Goal: Navigation & Orientation: Find specific page/section

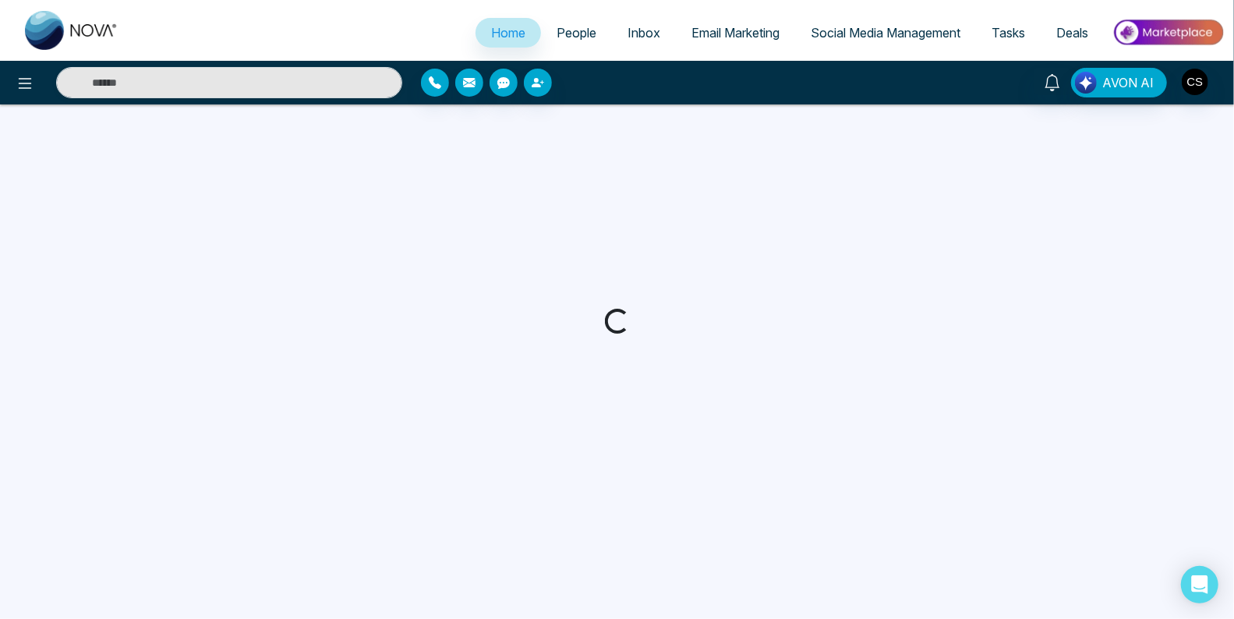
select select "*"
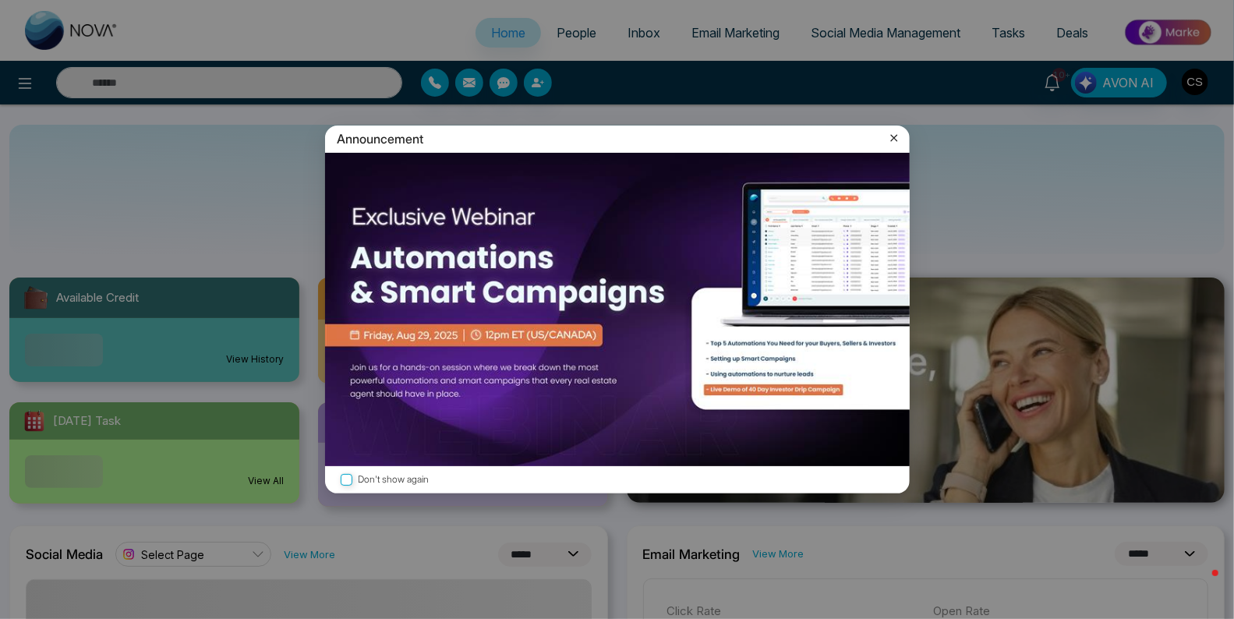
click at [895, 136] on icon at bounding box center [893, 138] width 7 height 7
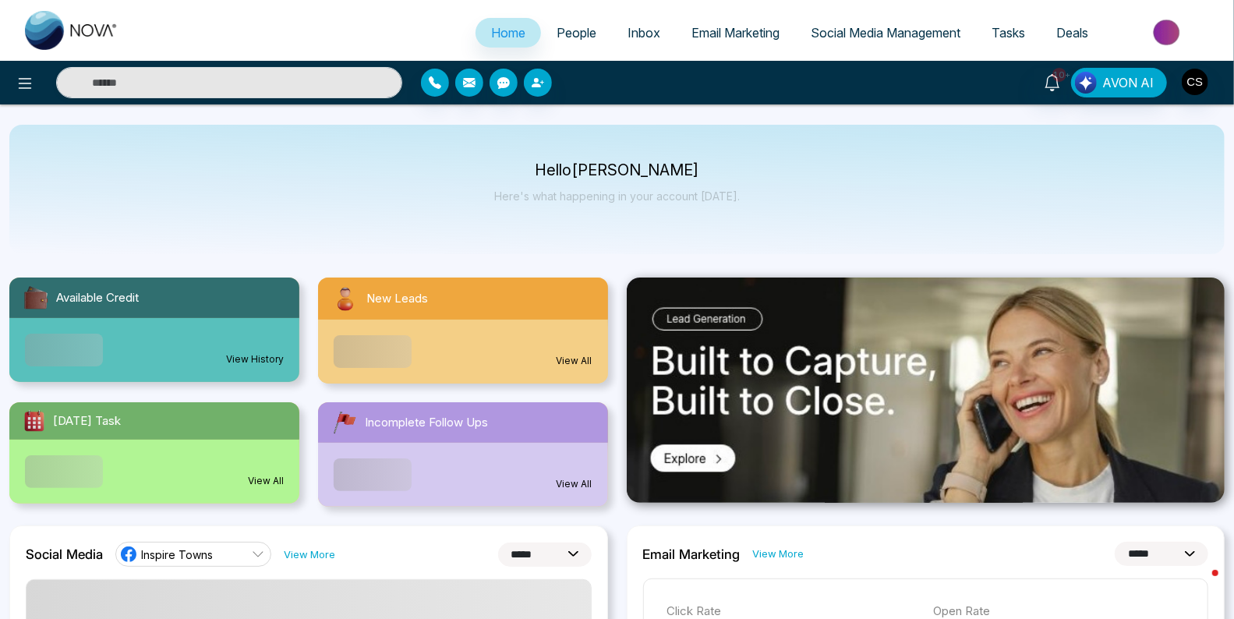
click at [583, 37] on span "People" at bounding box center [577, 33] width 40 height 16
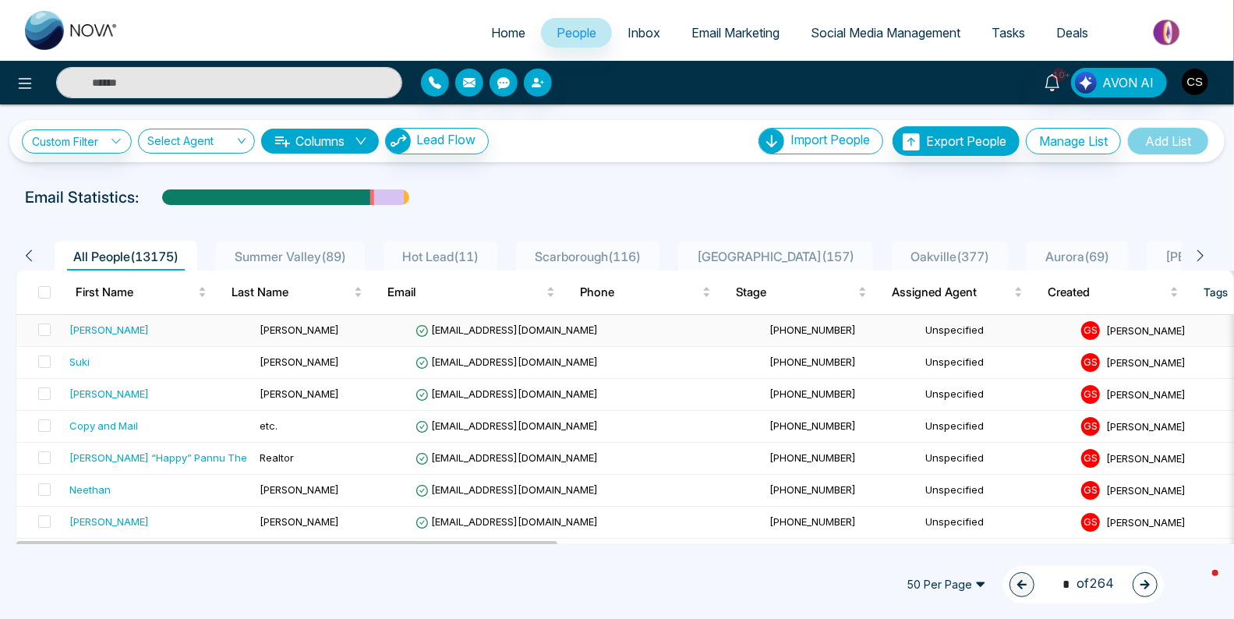
click at [171, 331] on div "[PERSON_NAME]" at bounding box center [158, 330] width 178 height 16
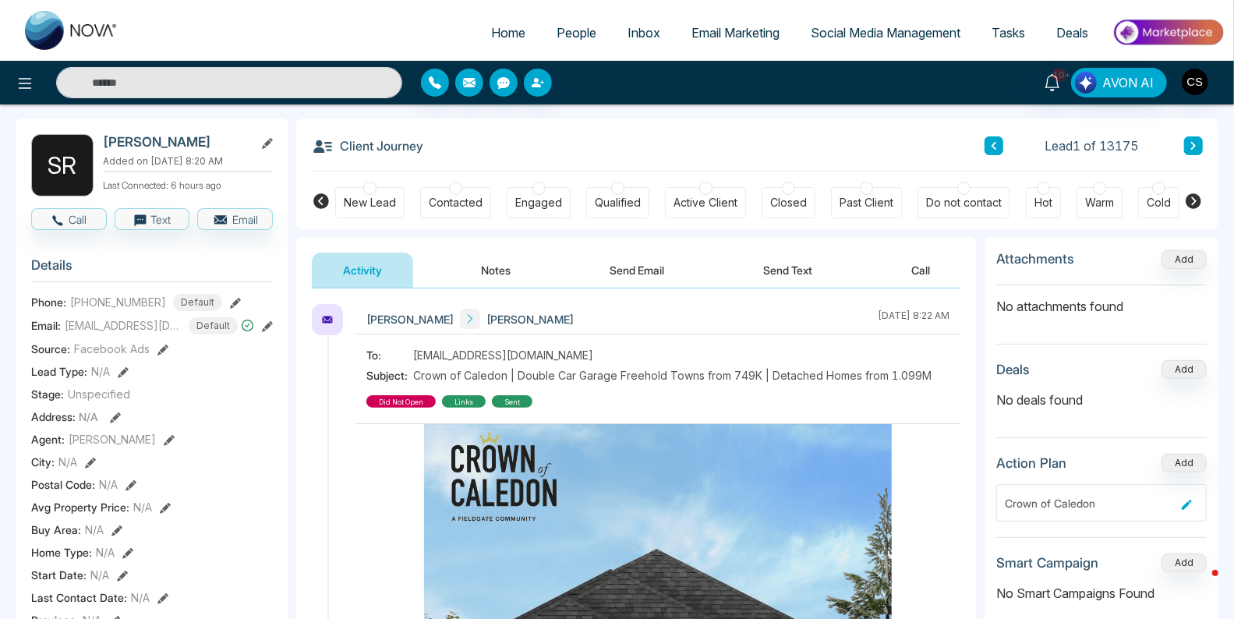
click at [578, 36] on span "People" at bounding box center [577, 33] width 40 height 16
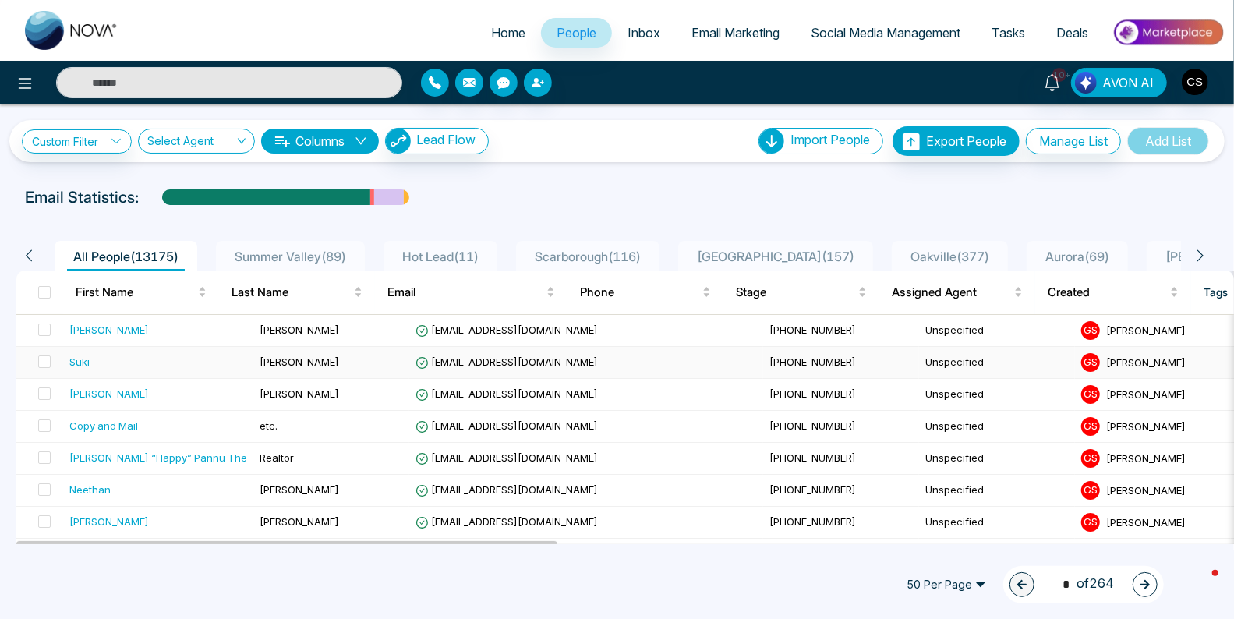
click at [127, 364] on div "Suki" at bounding box center [158, 362] width 178 height 16
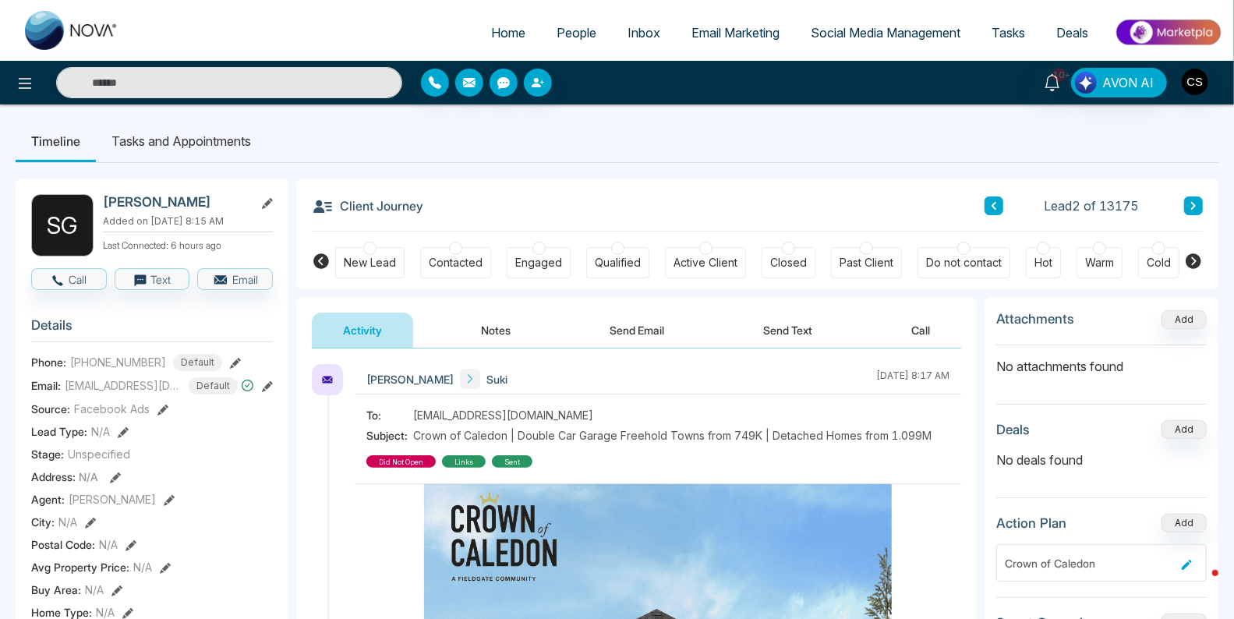
click at [557, 34] on span "People" at bounding box center [577, 33] width 40 height 16
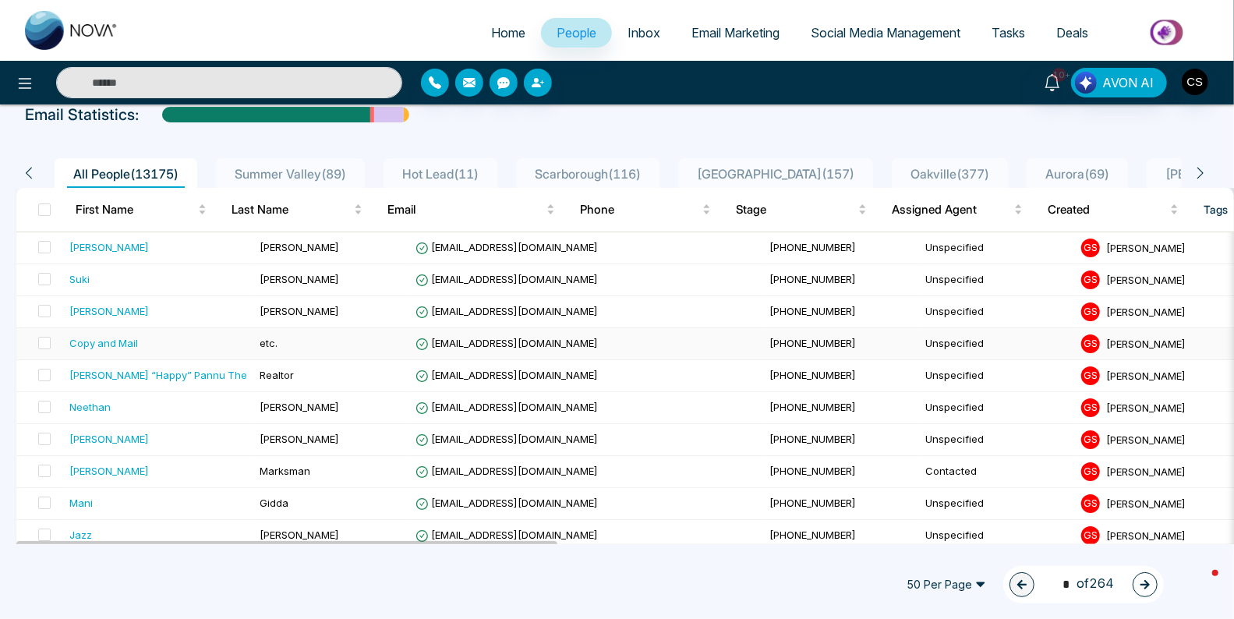
scroll to position [83, 0]
click at [186, 369] on div "[PERSON_NAME] “Happy” Pannu The" at bounding box center [158, 374] width 178 height 16
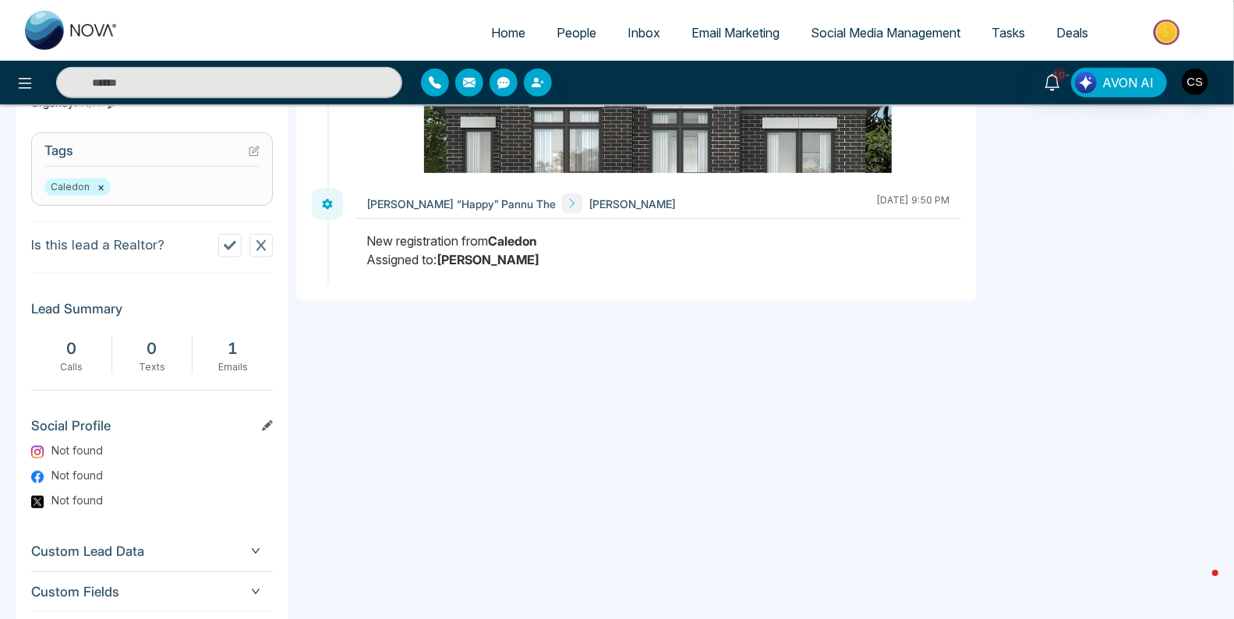
scroll to position [618, 0]
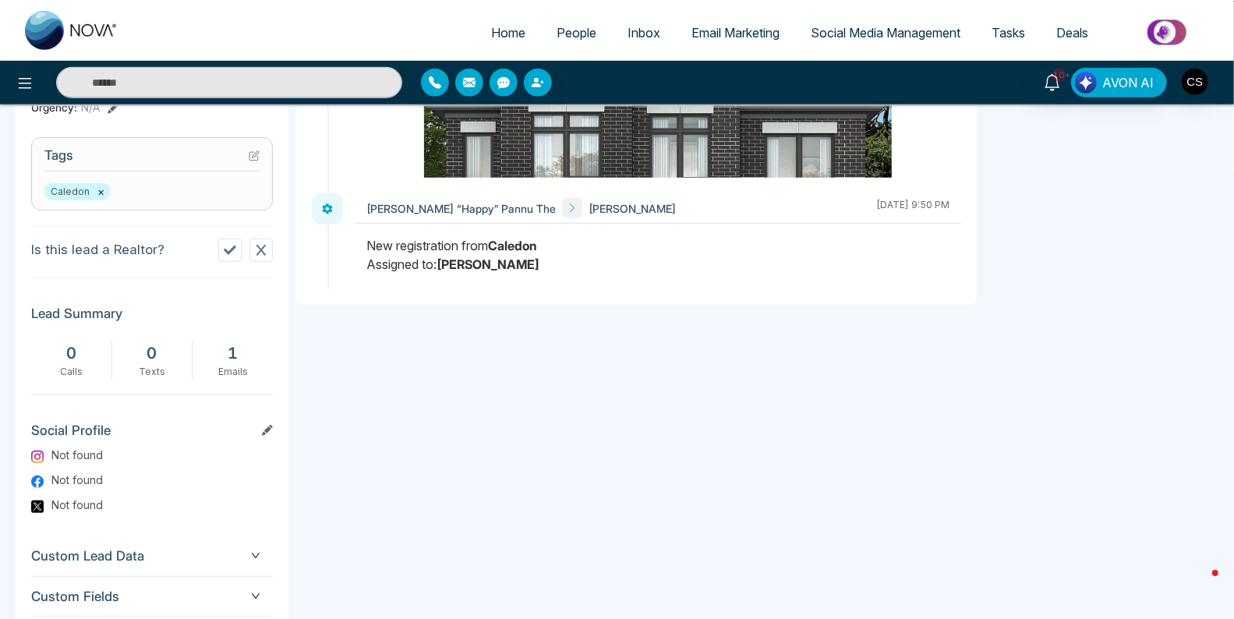
click at [231, 247] on icon at bounding box center [230, 250] width 12 height 9
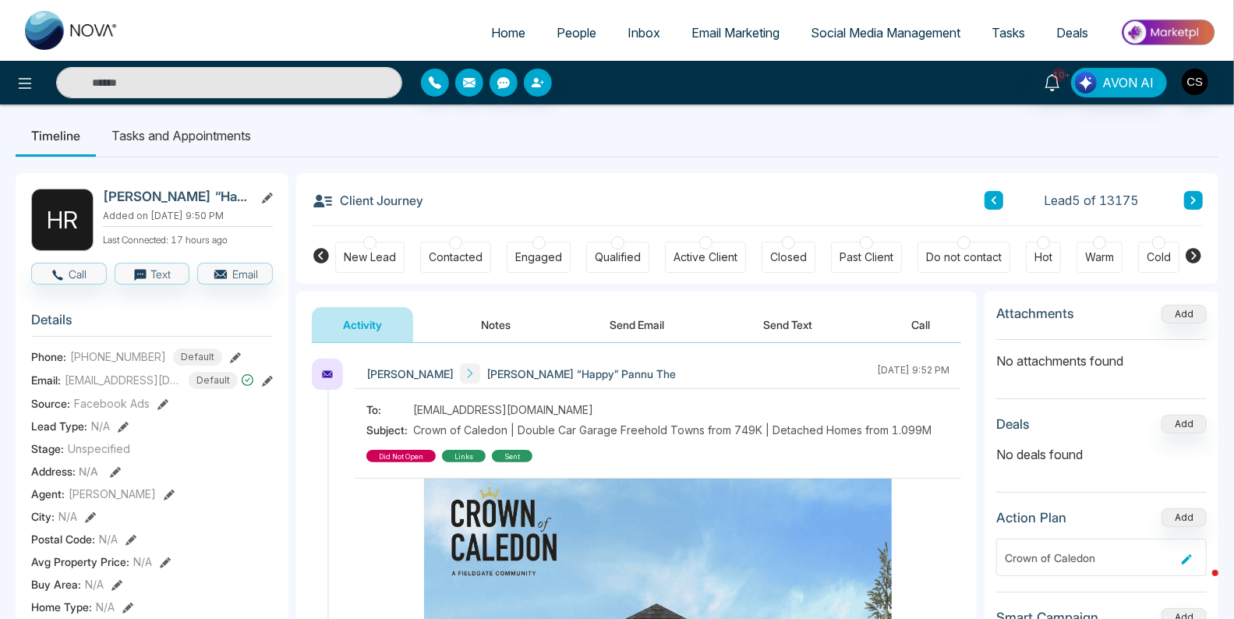
scroll to position [0, 0]
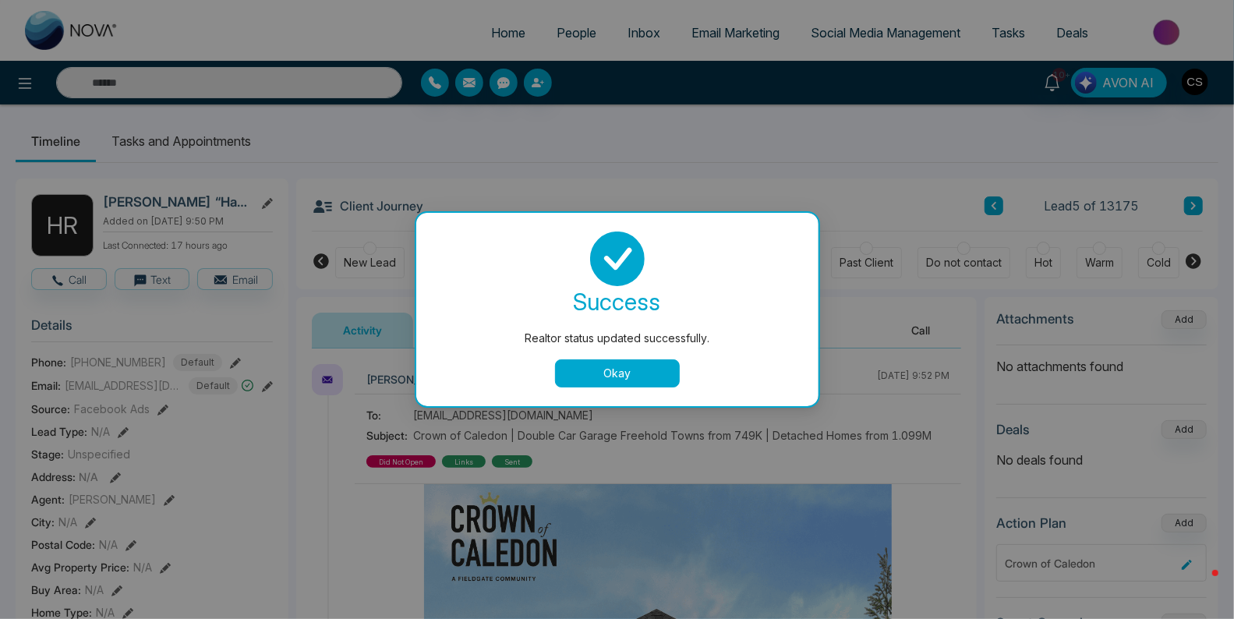
click at [576, 370] on button "Okay" at bounding box center [617, 373] width 125 height 28
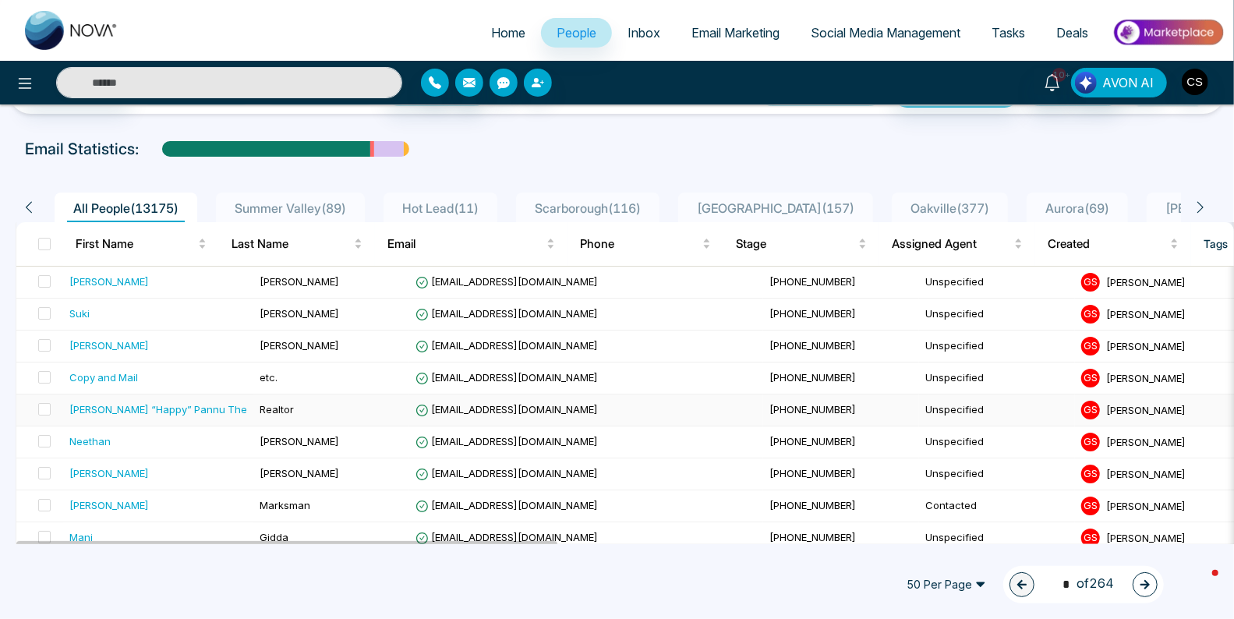
scroll to position [49, 0]
click at [271, 379] on td "etc." at bounding box center [331, 378] width 156 height 32
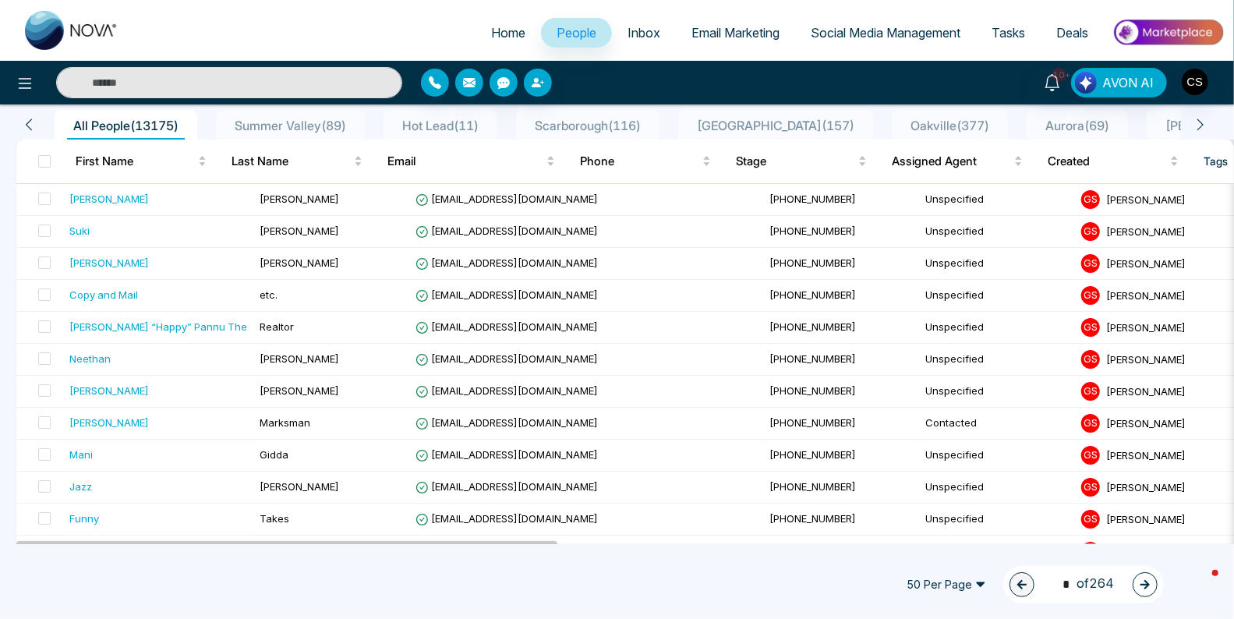
scroll to position [122, 0]
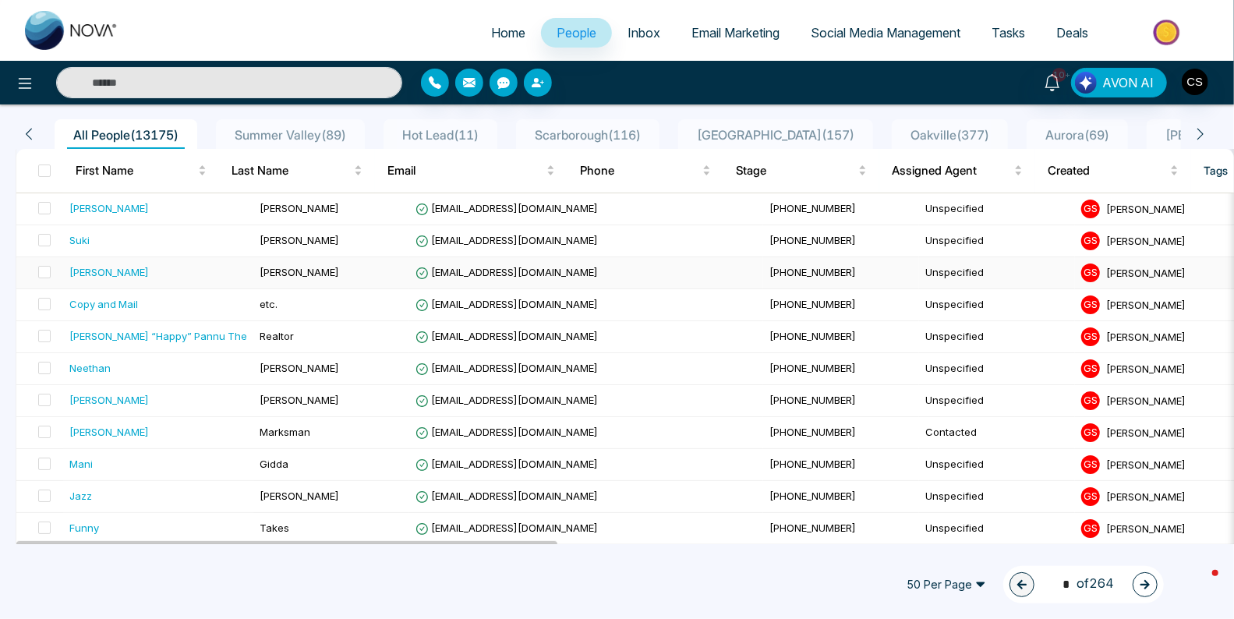
click at [350, 275] on td "[PERSON_NAME]" at bounding box center [331, 273] width 156 height 32
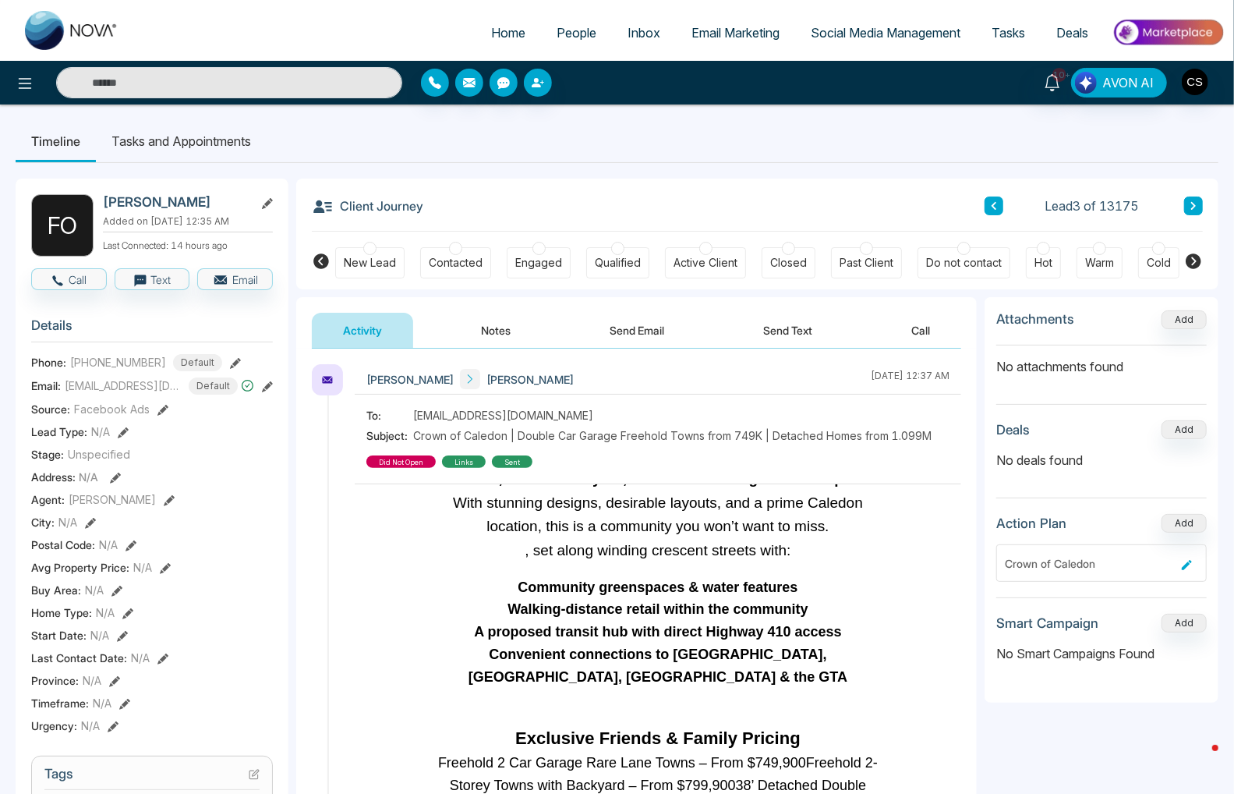
scroll to position [918, 0]
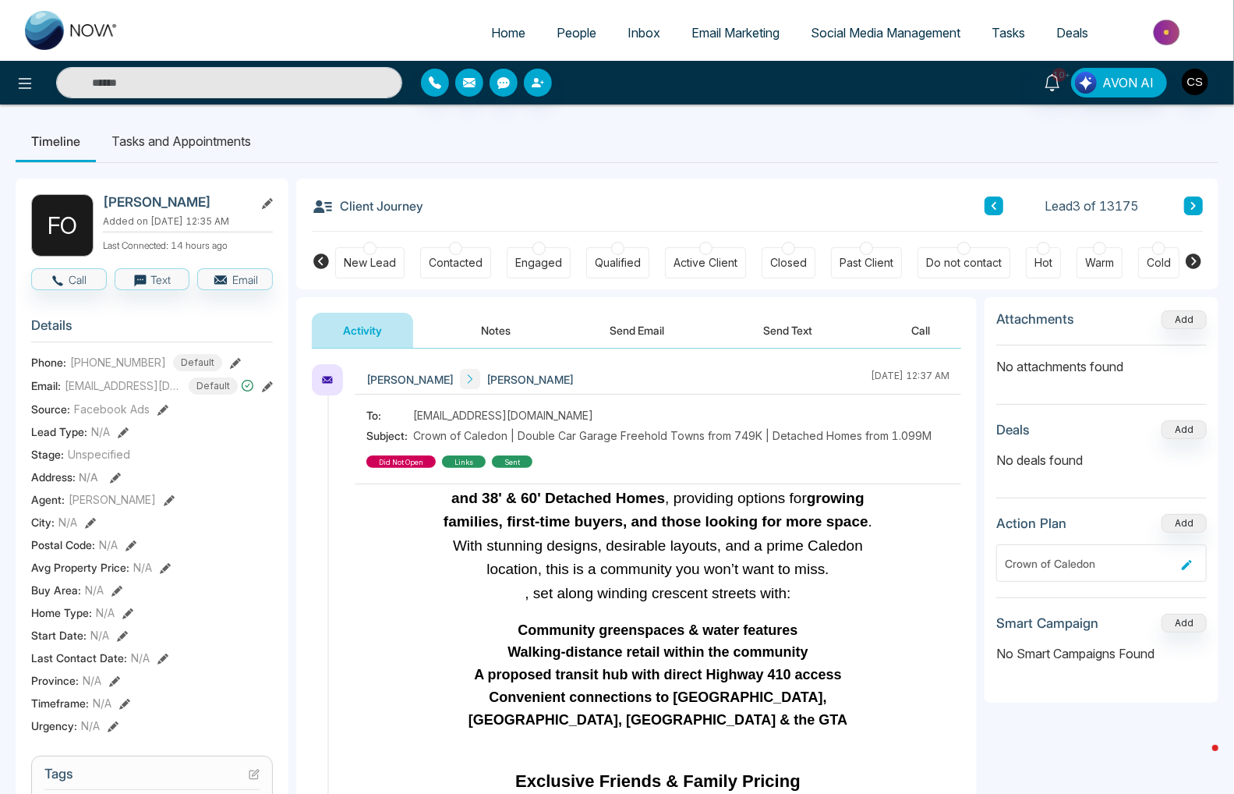
click at [461, 253] on div "Contacted" at bounding box center [455, 262] width 71 height 31
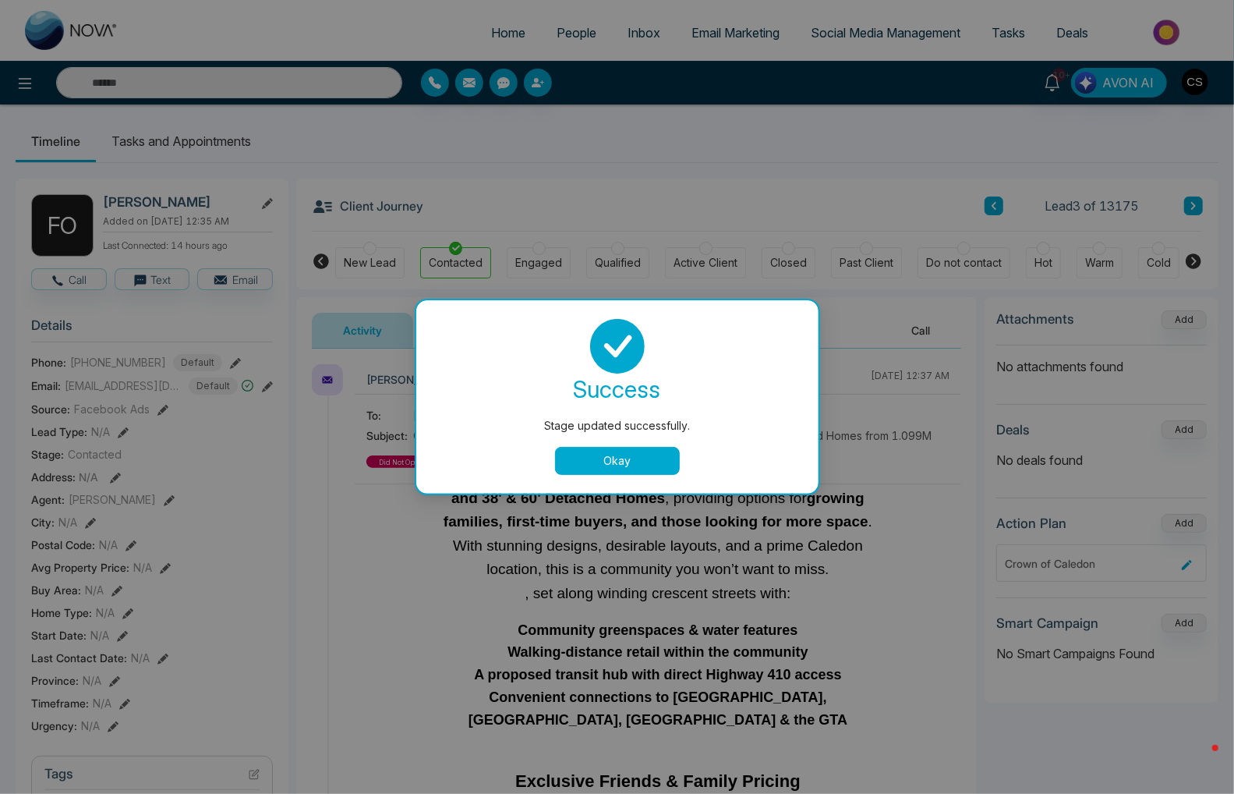
click at [616, 462] on button "Okay" at bounding box center [617, 461] width 125 height 28
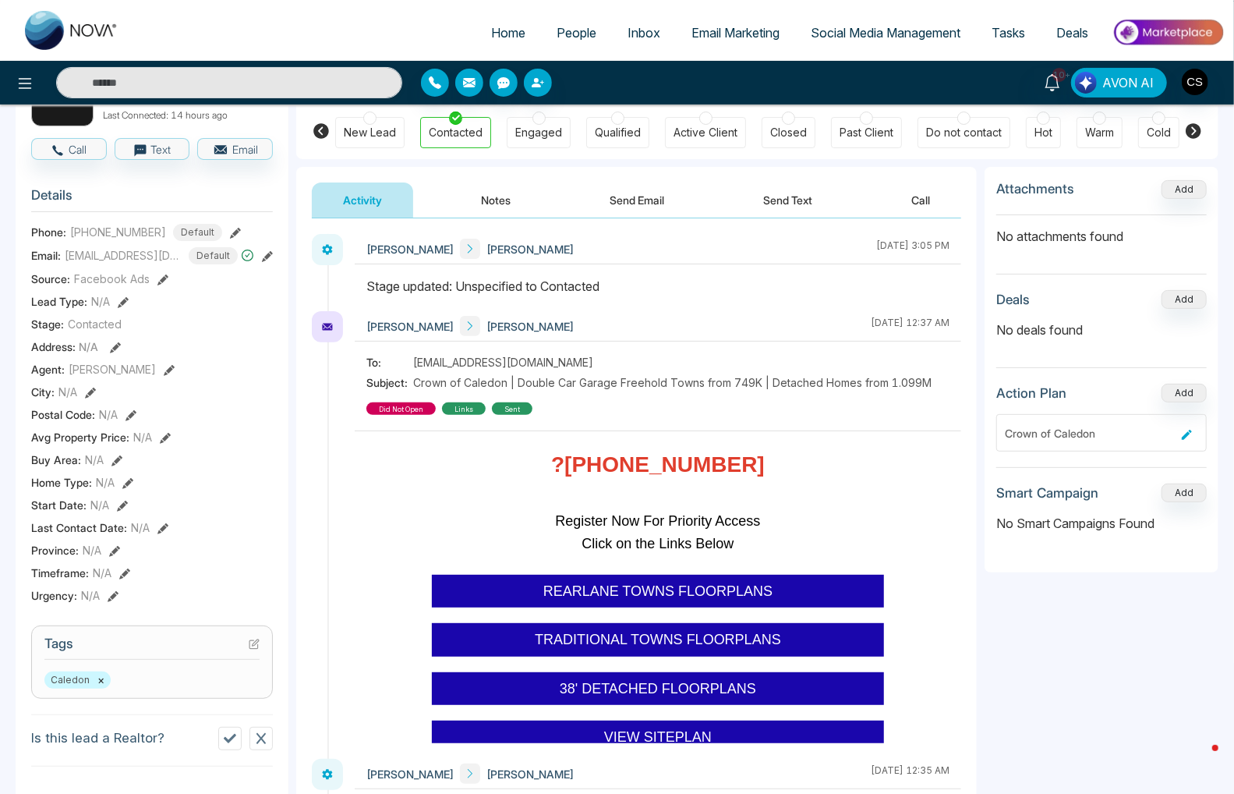
scroll to position [1693, 0]
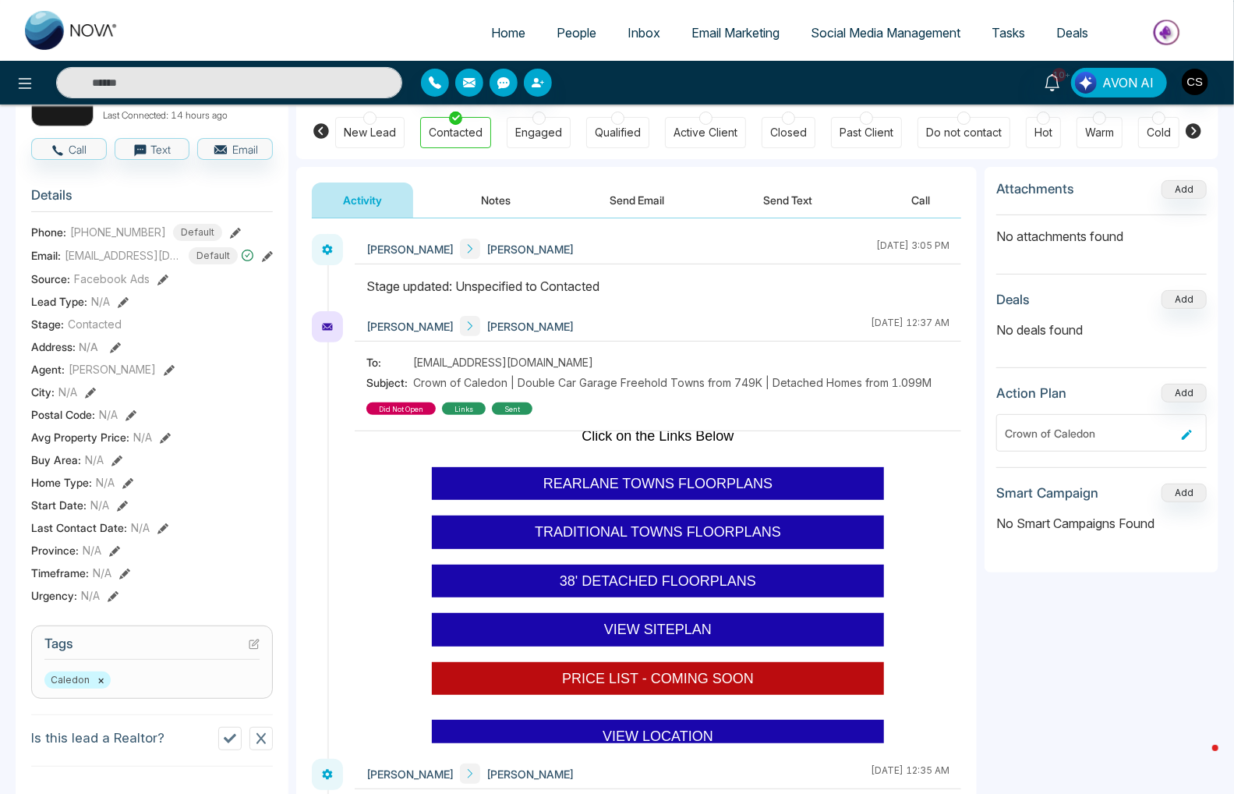
click at [643, 573] on span "38' DETACHED FLOORPLANS" at bounding box center [658, 581] width 196 height 16
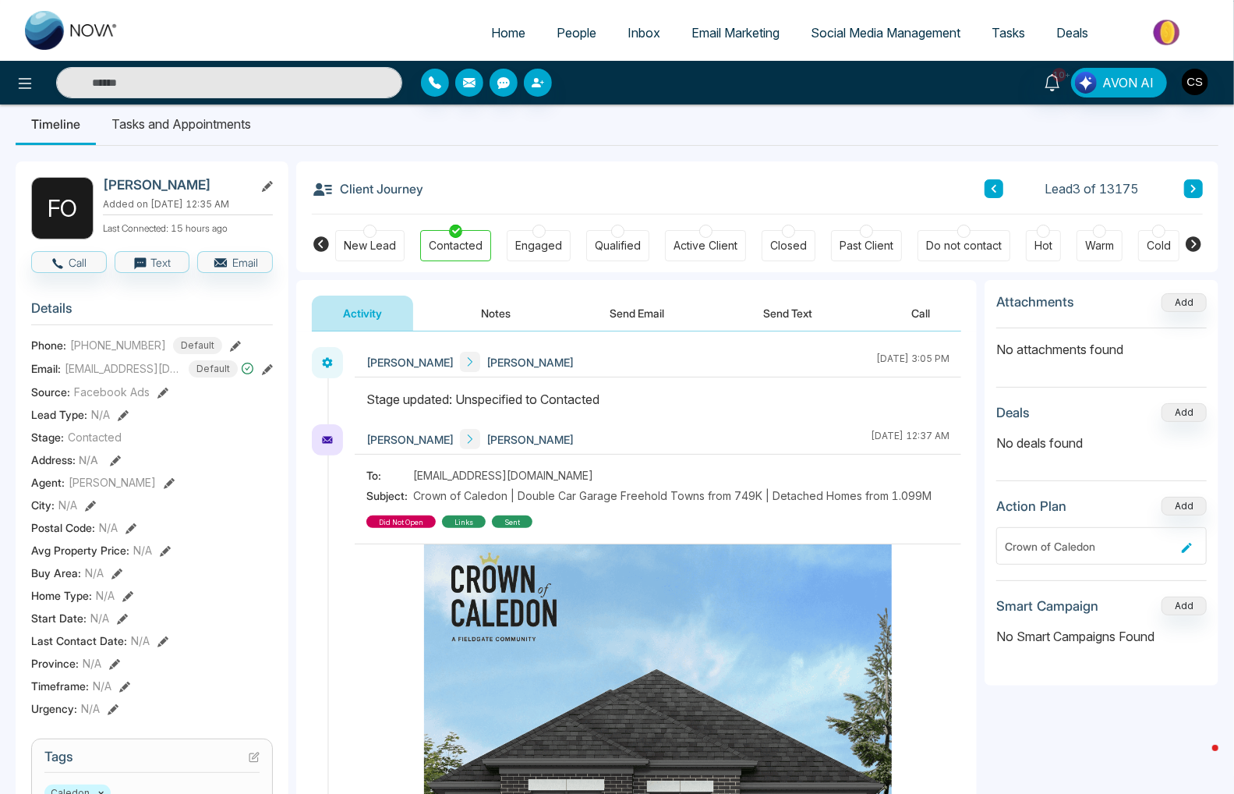
scroll to position [0, 0]
